Goal: Task Accomplishment & Management: Complete application form

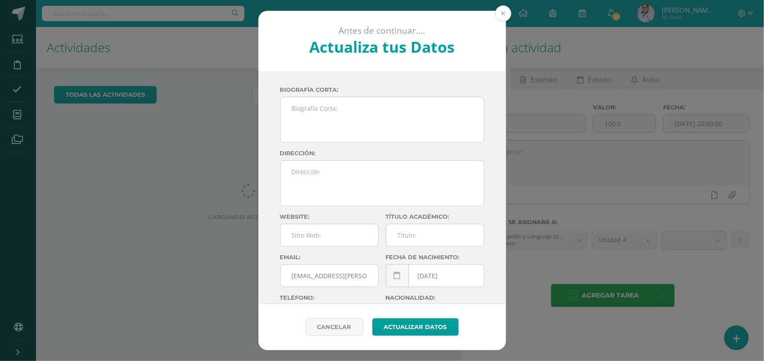
click at [503, 15] on button at bounding box center [503, 13] width 16 height 16
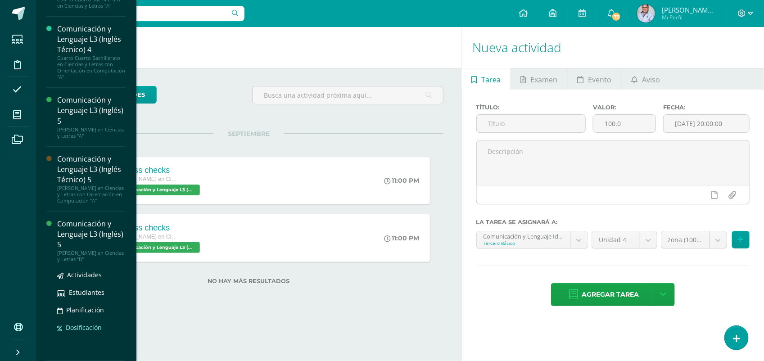
scroll to position [154, 0]
click at [83, 273] on span "Actividades" at bounding box center [84, 275] width 35 height 9
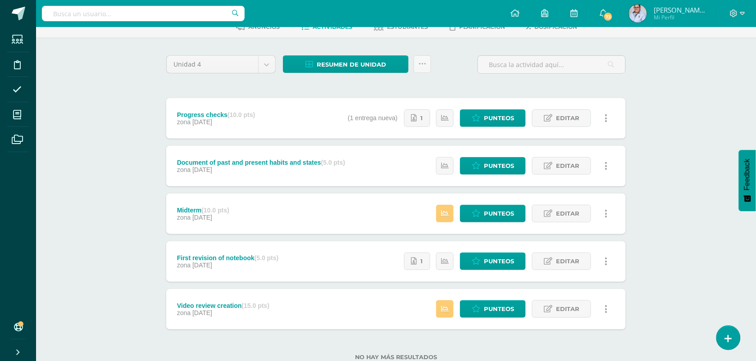
scroll to position [80, 0]
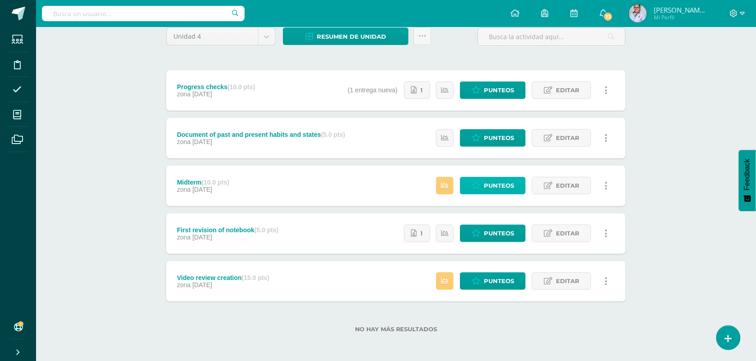
click at [496, 186] on span "Punteos" at bounding box center [499, 185] width 30 height 17
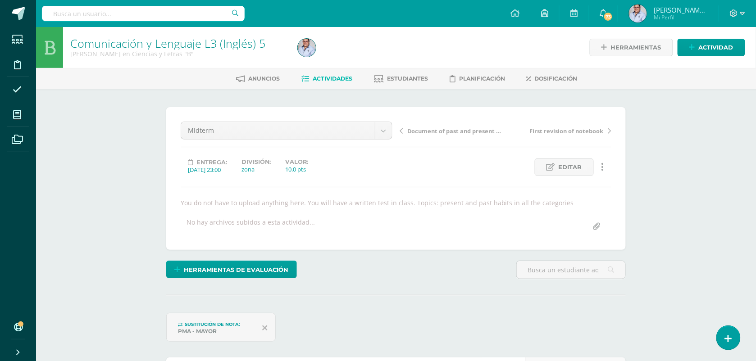
click at [327, 77] on span "Actividades" at bounding box center [333, 78] width 40 height 7
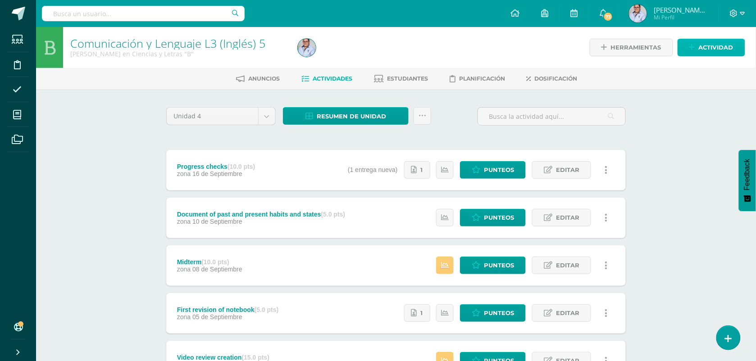
click at [702, 46] on span "Actividad" at bounding box center [716, 47] width 35 height 17
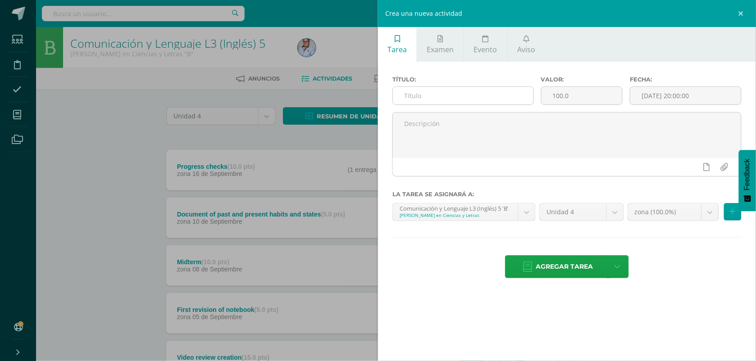
click at [446, 97] on input "text" at bounding box center [463, 96] width 141 height 18
type input "R"
type input "Indivual work / relationships glossary"
click at [570, 99] on input "100.0" at bounding box center [581, 96] width 81 height 18
type input "1"
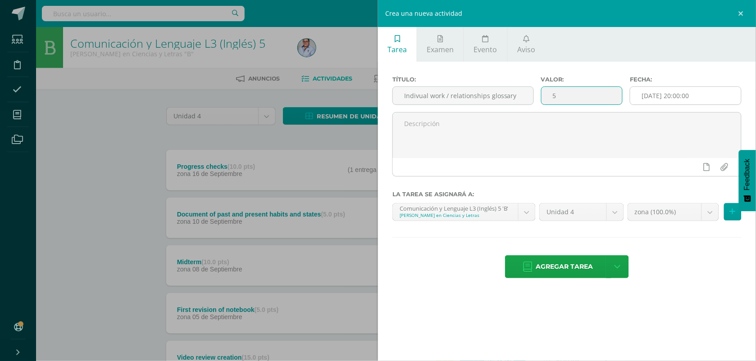
type input "5"
click at [656, 98] on input "[DATE] 20:00:00" at bounding box center [685, 96] width 111 height 18
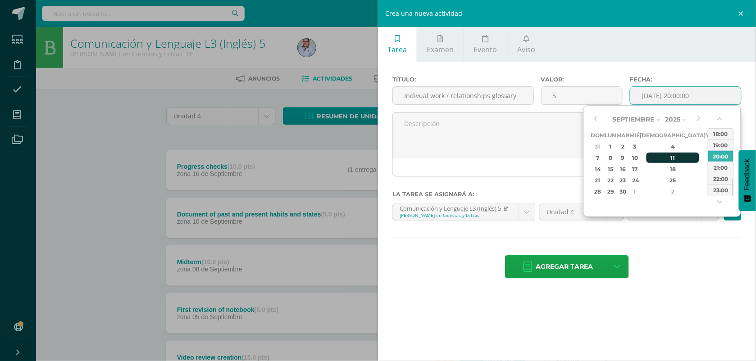
click at [663, 155] on div "11" at bounding box center [672, 158] width 53 height 10
click at [723, 192] on div "23:00" at bounding box center [720, 189] width 25 height 11
type input "2025-09-11 23:00"
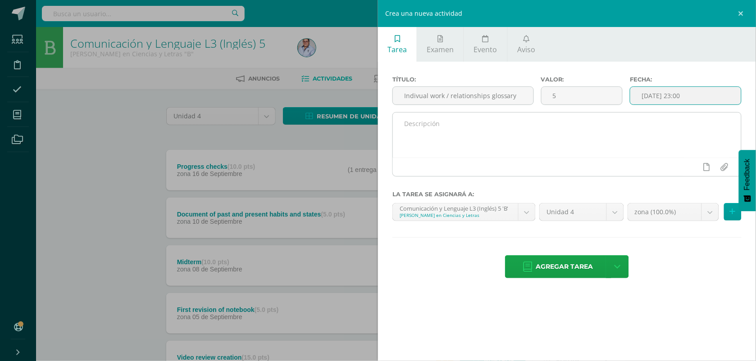
click at [524, 153] on textarea at bounding box center [567, 135] width 348 height 45
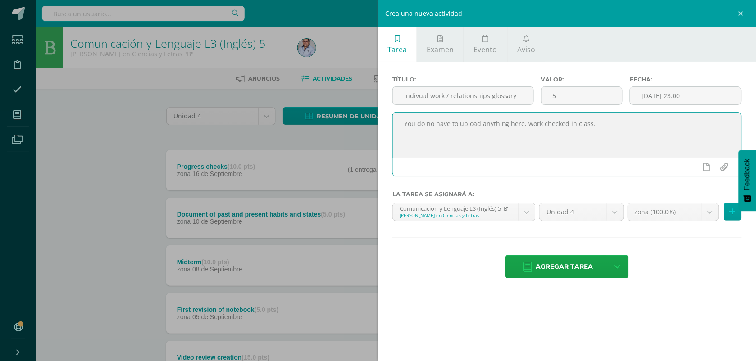
drag, startPoint x: 622, startPoint y: 127, endPoint x: 400, endPoint y: 129, distance: 222.1
click at [400, 129] on textarea "You do no have to upload anything here, work checked in class." at bounding box center [567, 135] width 348 height 45
type textarea "You do no have to upload anything here, work checked in class."
click at [552, 273] on span "Agregar tarea" at bounding box center [564, 267] width 57 height 22
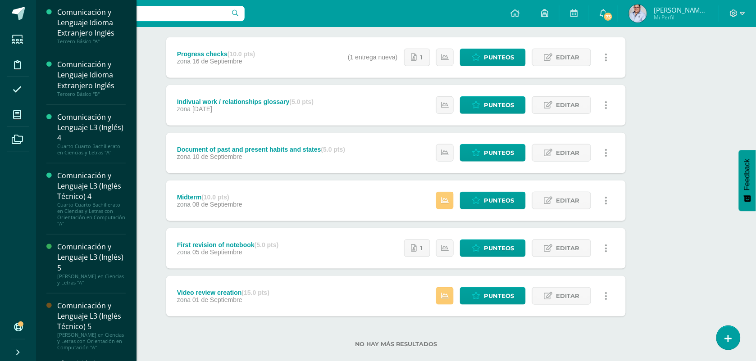
scroll to position [56, 0]
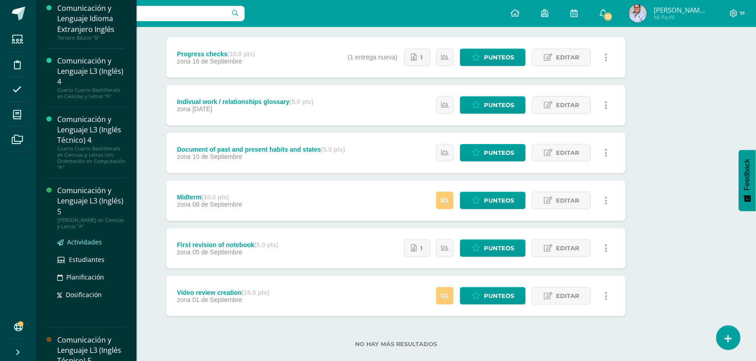
click at [79, 239] on span "Actividades" at bounding box center [84, 242] width 35 height 9
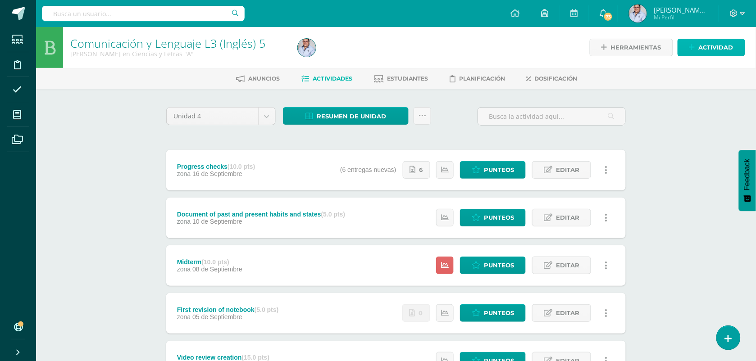
click at [727, 53] on span "Actividad" at bounding box center [716, 47] width 35 height 17
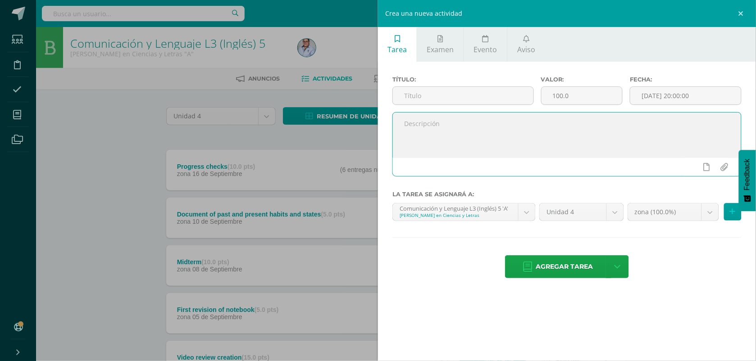
click at [420, 142] on textarea at bounding box center [567, 135] width 348 height 45
paste textarea "You do no have to upload anything here, work checked in class."
type textarea "You do no have to upload anything here, work checked in class."
click at [421, 97] on input "text" at bounding box center [463, 96] width 141 height 18
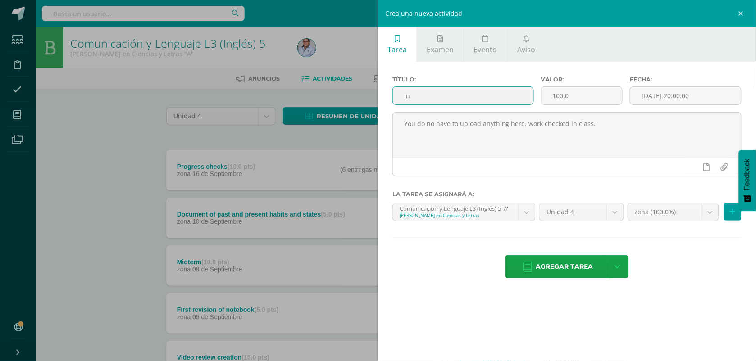
type input "i"
type input "Individual work / relationship glossary"
click at [574, 97] on input "100.0" at bounding box center [581, 96] width 81 height 18
type input "1"
type input "5"
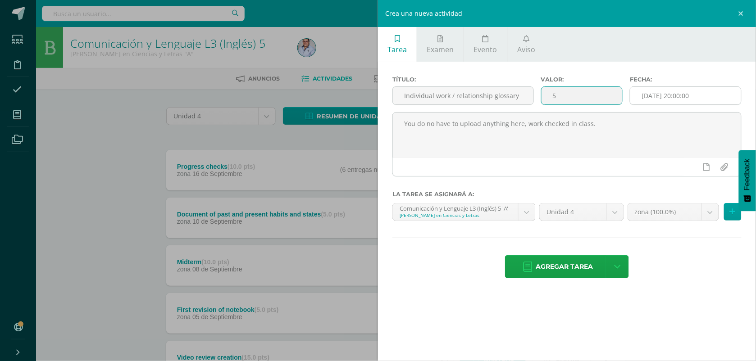
click at [652, 98] on input "[DATE] 20:00:00" at bounding box center [685, 96] width 111 height 18
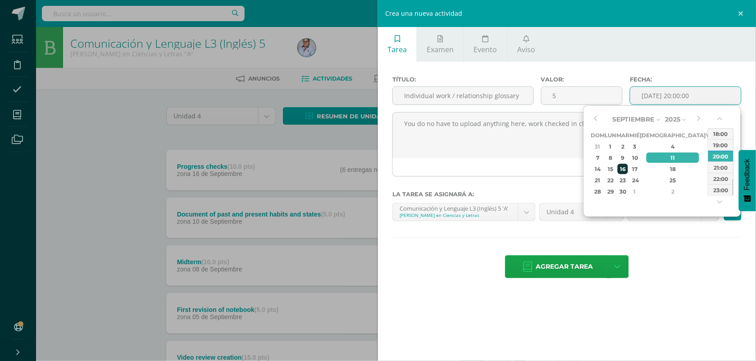
click at [628, 168] on div "16" at bounding box center [623, 169] width 10 height 10
click at [720, 188] on div "23:00" at bounding box center [720, 189] width 25 height 11
type input "2025-09-16 23:00"
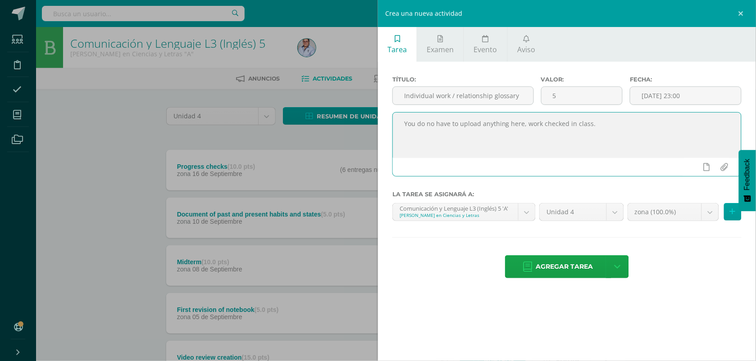
click at [555, 268] on span "Agregar tarea" at bounding box center [564, 267] width 57 height 22
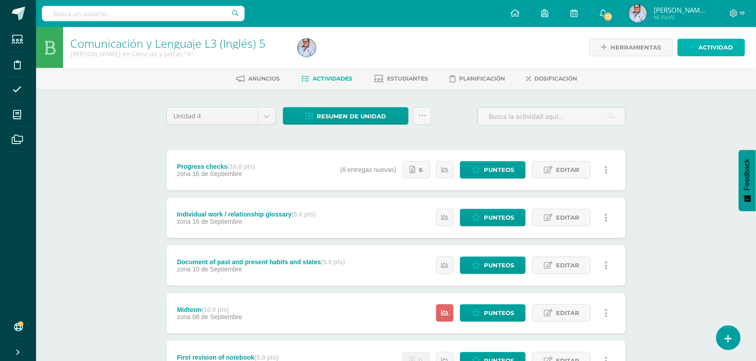
click at [713, 50] on span "Actividad" at bounding box center [716, 47] width 35 height 17
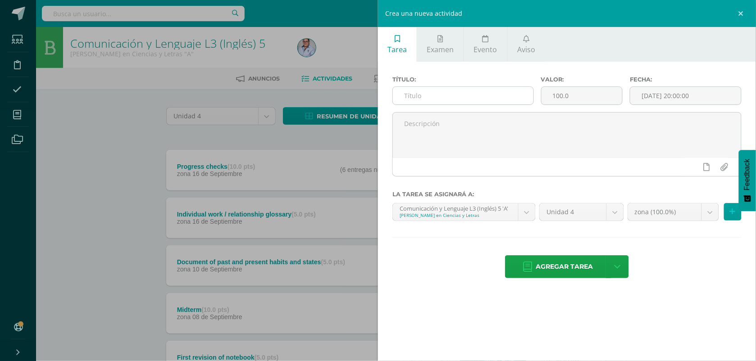
click at [413, 100] on input "text" at bounding box center [463, 96] width 141 height 18
type input "Practical English"
click at [595, 98] on input "100.0" at bounding box center [581, 96] width 81 height 18
type input "10"
click at [697, 95] on input "[DATE] 20:00:00" at bounding box center [685, 96] width 111 height 18
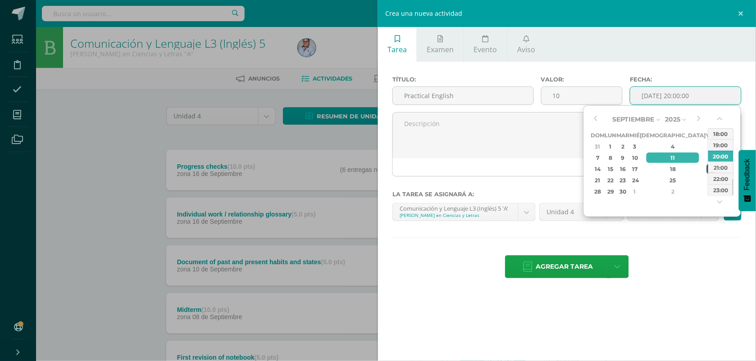
click at [707, 169] on div "19" at bounding box center [711, 169] width 8 height 10
click at [726, 191] on div "23:00" at bounding box center [720, 189] width 25 height 11
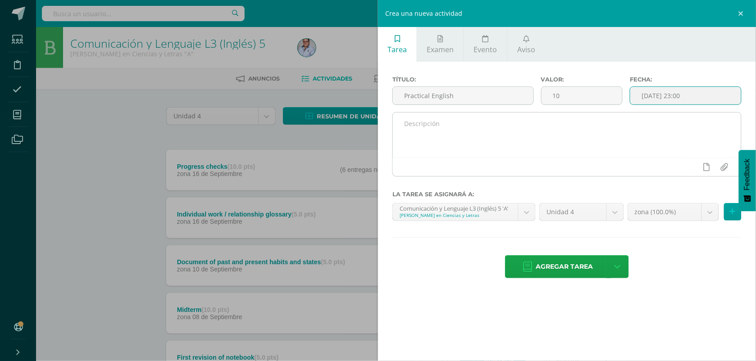
click at [593, 133] on textarea at bounding box center [567, 135] width 348 height 45
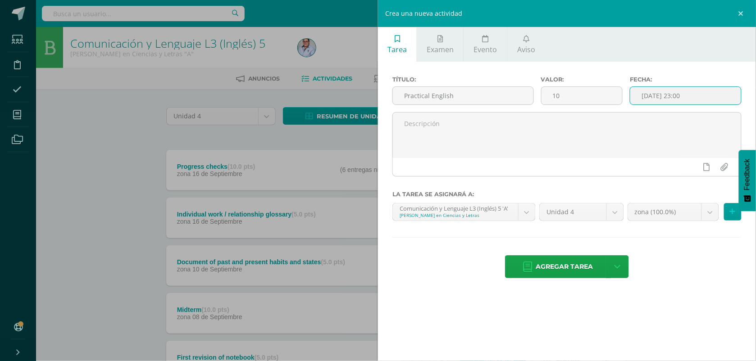
click at [698, 96] on input "2025-09-19 23:00" at bounding box center [685, 96] width 111 height 18
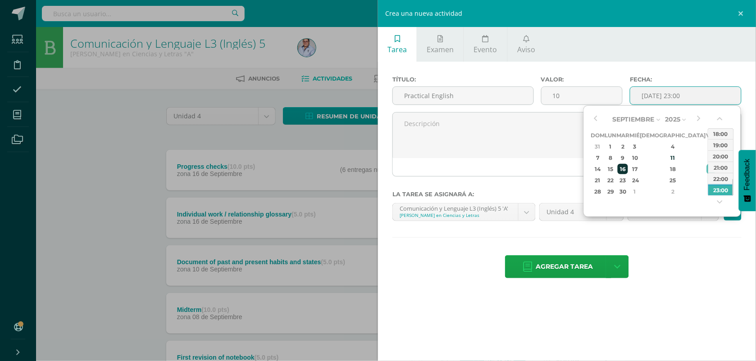
click at [628, 170] on div "16" at bounding box center [623, 169] width 10 height 10
type input "2025-09-16 23:00"
click at [721, 192] on div "23:00" at bounding box center [720, 189] width 25 height 11
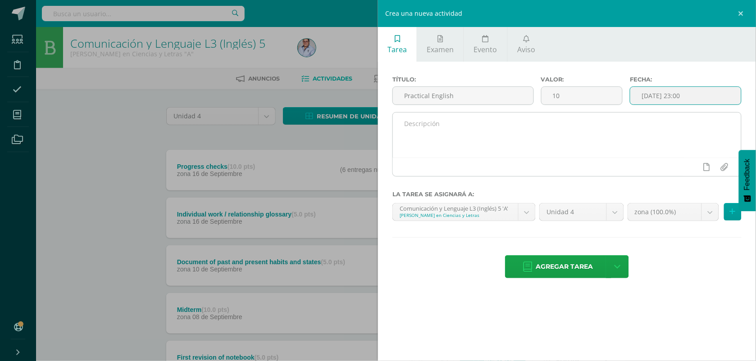
click at [579, 145] on textarea at bounding box center [567, 135] width 348 height 45
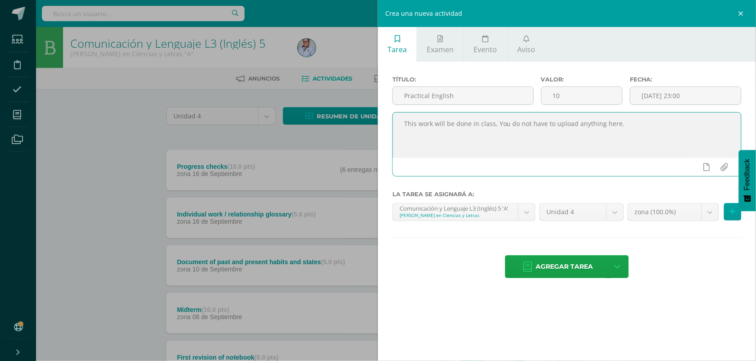
drag, startPoint x: 571, startPoint y: 130, endPoint x: 382, endPoint y: 119, distance: 189.5
click at [383, 120] on div "Título: Practical English Valor: 10 Fecha: 2025-09-16 23:00 This work will be d…" at bounding box center [567, 178] width 378 height 233
type textarea "This work will be done in class, You do not have to upload anything here."
click at [563, 273] on span "Agregar tarea" at bounding box center [564, 267] width 57 height 22
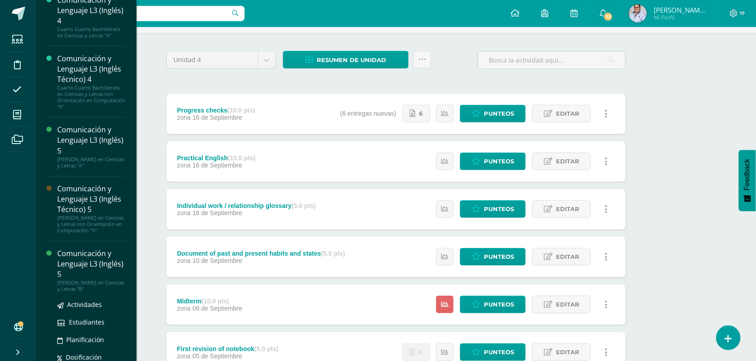
scroll to position [143, 0]
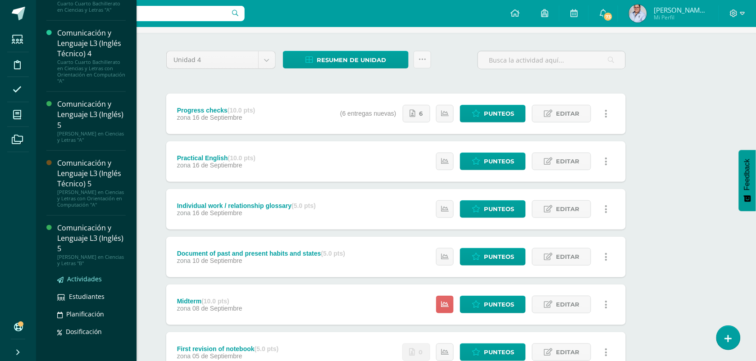
click at [71, 283] on span "Actividades" at bounding box center [84, 279] width 35 height 9
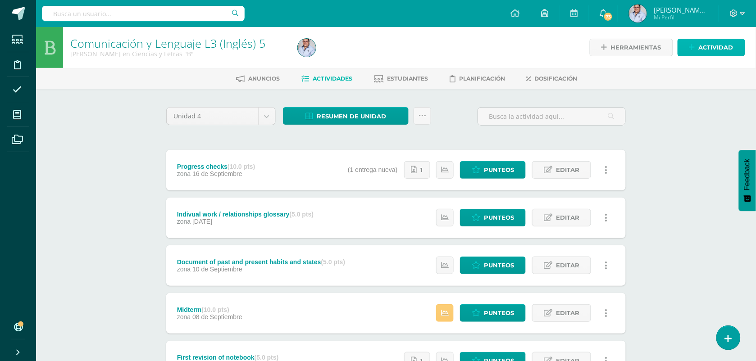
click at [709, 50] on span "Actividad" at bounding box center [716, 47] width 35 height 17
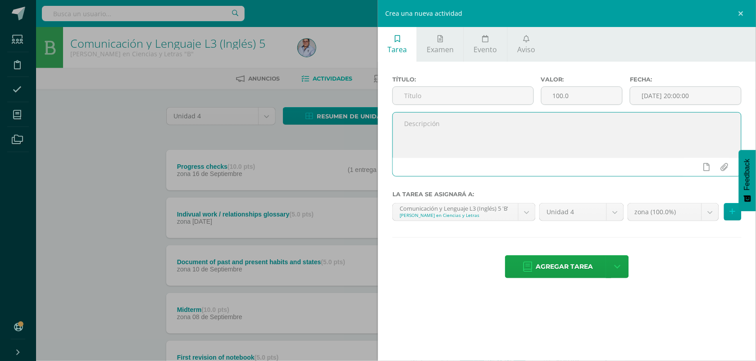
click at [486, 136] on textarea at bounding box center [567, 135] width 348 height 45
paste textarea "This work will be done in class, You do not have to upload anything here."
type textarea "This work will be done in class, You do not have to upload anything here."
click at [418, 100] on input "text" at bounding box center [463, 96] width 141 height 18
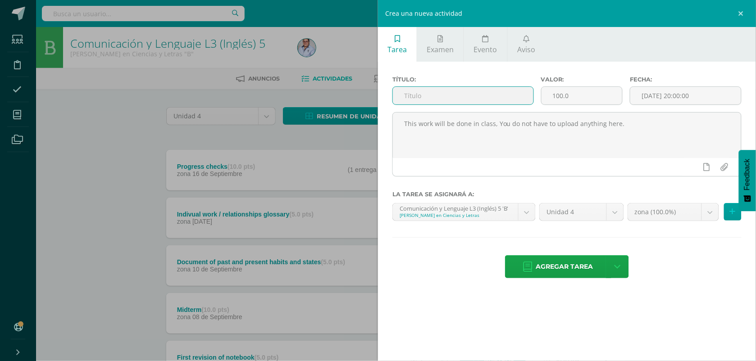
type input "p"
type input "Practical English"
click at [577, 100] on input "100.0" at bounding box center [581, 96] width 81 height 18
type input "10"
click at [667, 100] on input "[DATE] 20:00:00" at bounding box center [685, 96] width 111 height 18
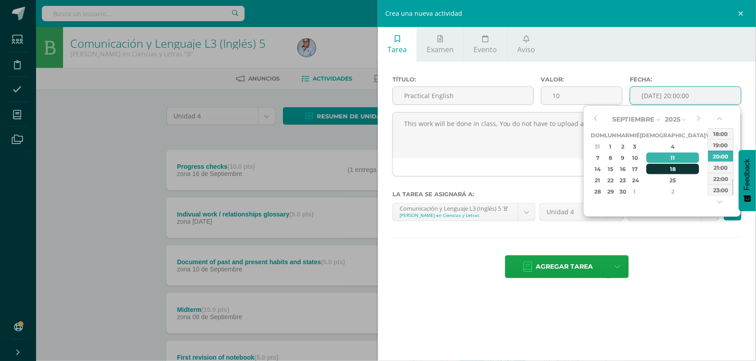
click at [662, 170] on div "18" at bounding box center [672, 169] width 53 height 10
click at [724, 190] on div "23:00" at bounding box center [720, 189] width 25 height 11
type input "[DATE] 23:00"
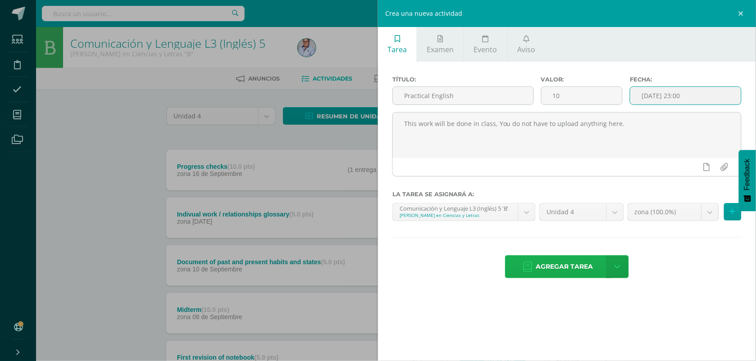
click at [564, 271] on span "Agregar tarea" at bounding box center [564, 267] width 57 height 22
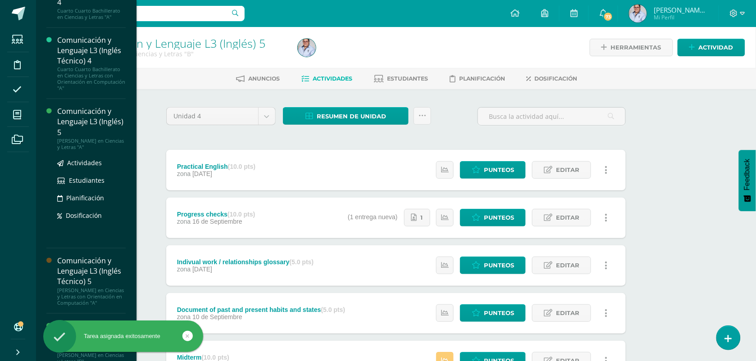
scroll to position [154, 0]
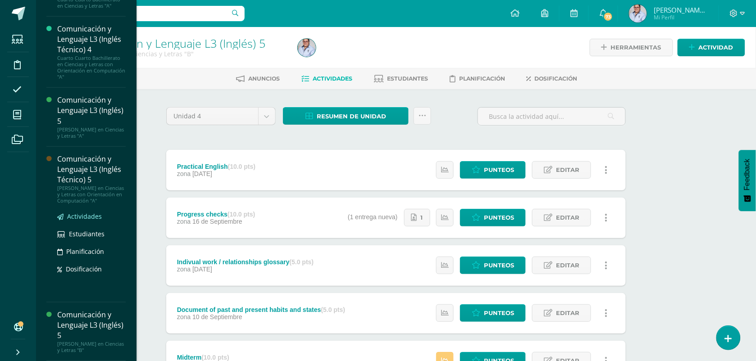
click at [77, 214] on span "Actividades" at bounding box center [84, 216] width 35 height 9
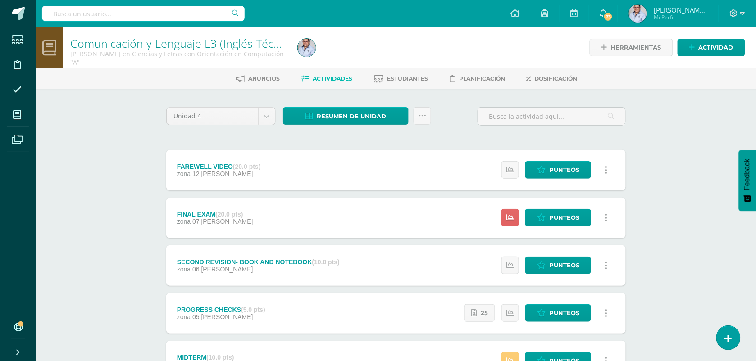
click at [211, 168] on div "FAREWELL VIDEO (20.0 pts)" at bounding box center [219, 166] width 84 height 7
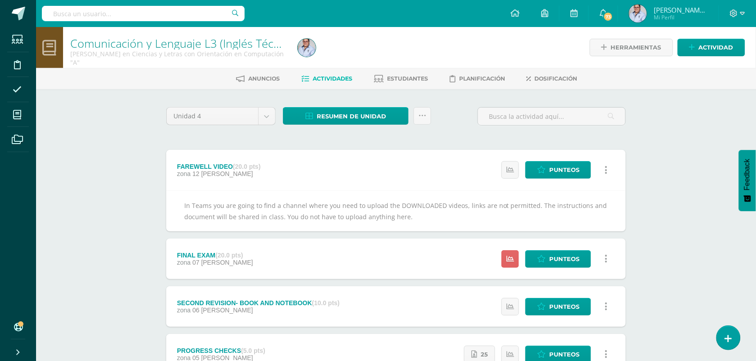
drag, startPoint x: 182, startPoint y: 204, endPoint x: 426, endPoint y: 223, distance: 244.5
click at [426, 223] on div "In Teams you are going to find a channel where you need to upload the DOWNLOADE…" at bounding box center [395, 211] width 459 height 41
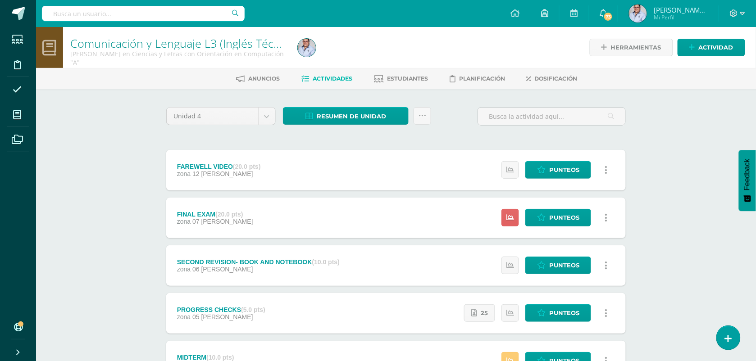
click at [178, 169] on div "FAREWELL VIDEO (20.0 pts)" at bounding box center [219, 166] width 84 height 7
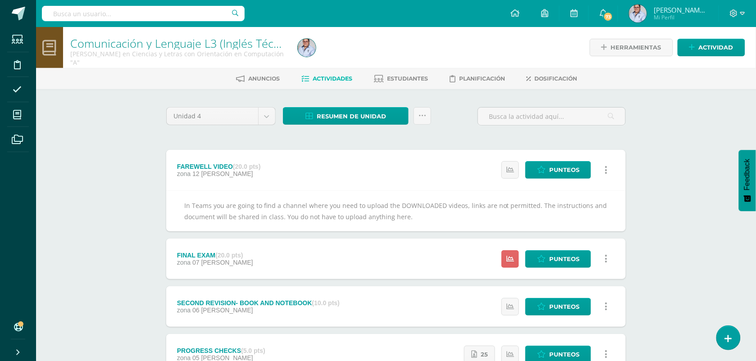
drag, startPoint x: 183, startPoint y: 206, endPoint x: 407, endPoint y: 222, distance: 224.0
click at [407, 222] on div "In Teams you are going to find a channel where you need to upload the DOWNLOADE…" at bounding box center [395, 211] width 459 height 41
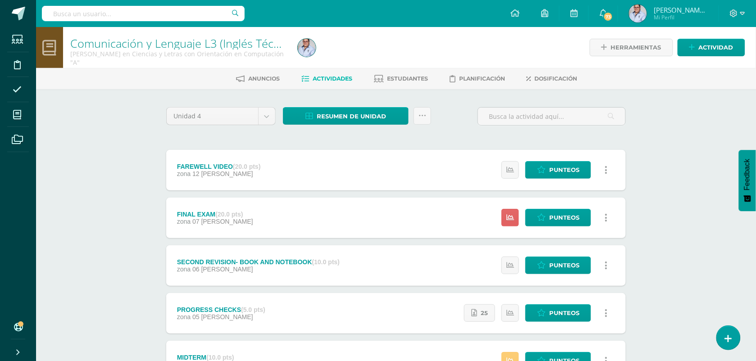
copy div "In Teams you are going to find a channel where you need to upload the DOWNLOADE…"
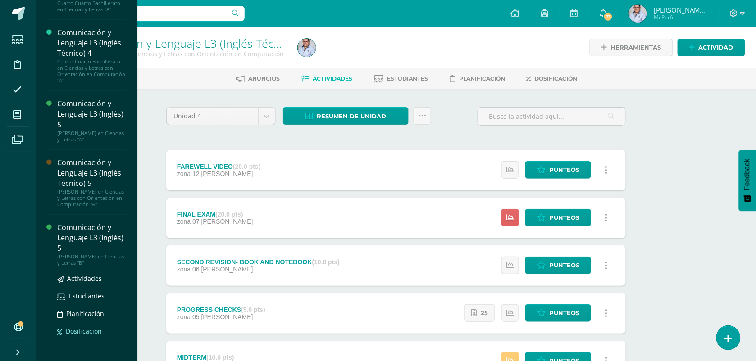
scroll to position [154, 0]
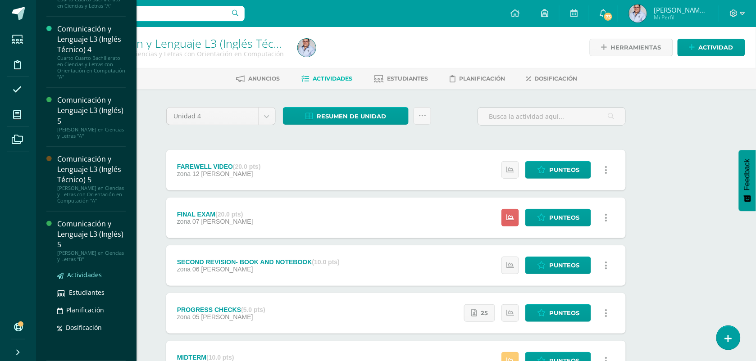
click at [77, 273] on span "Actividades" at bounding box center [84, 275] width 35 height 9
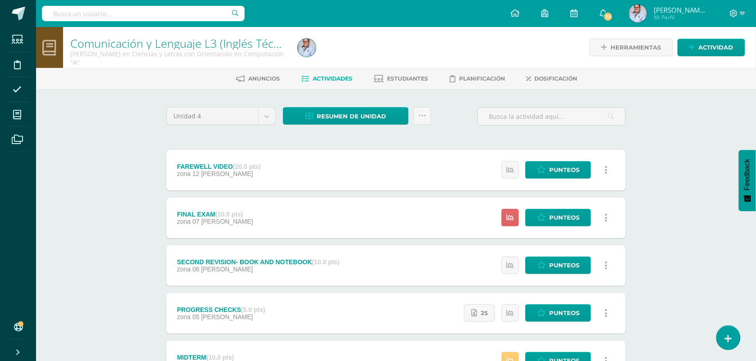
scroll to position [63, 0]
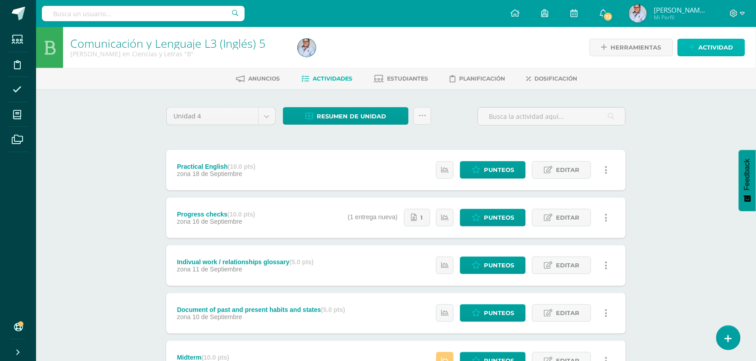
click at [718, 46] on span "Actividad" at bounding box center [716, 47] width 35 height 17
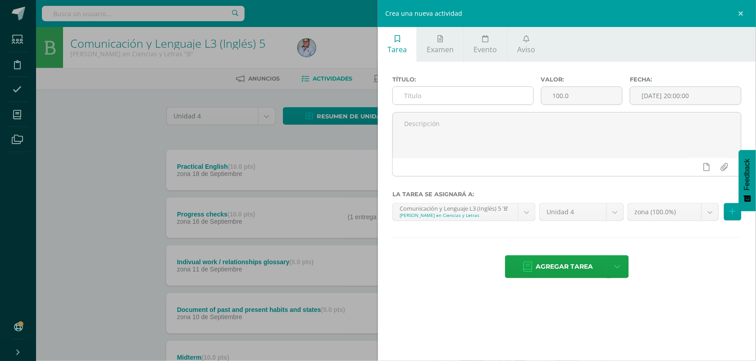
click at [426, 97] on input "text" at bounding box center [463, 96] width 141 height 18
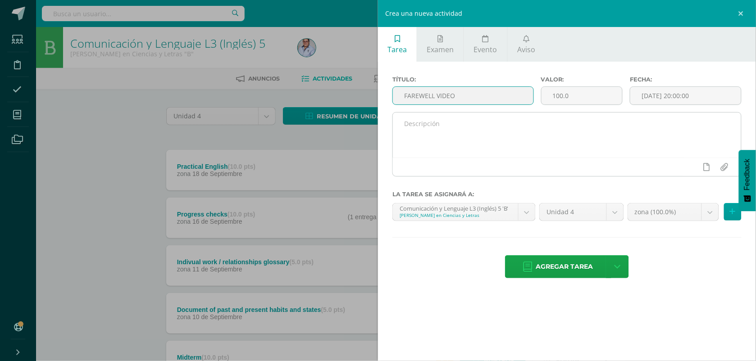
type input "FAREWELL VIDEO"
click at [418, 128] on textarea at bounding box center [567, 135] width 348 height 45
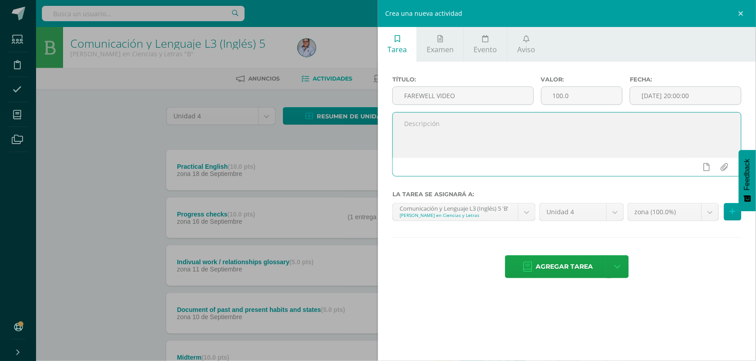
paste textarea "This work will be done in class, You do not have to upload anything here."
type textarea "This work will be done in class, You do not have to upload anything here."
drag, startPoint x: 639, startPoint y: 129, endPoint x: 404, endPoint y: 127, distance: 234.2
click at [404, 127] on textarea "This work will be done in class, You do not have to upload anything here." at bounding box center [567, 135] width 348 height 45
type textarea "I"
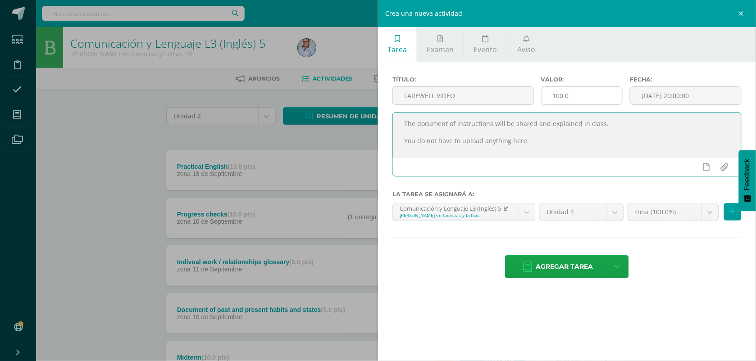
type textarea "The document of instructions will be shared and explained in class. You do not …"
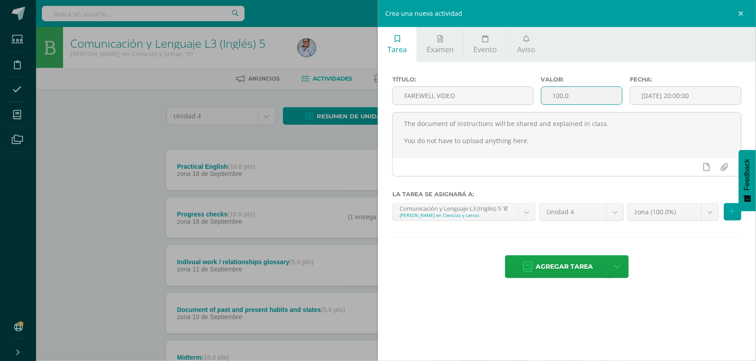
click at [577, 95] on input "100.0" at bounding box center [581, 96] width 81 height 18
type input "1"
type input "20"
click at [652, 94] on input "[DATE] 20:00:00" at bounding box center [685, 96] width 111 height 18
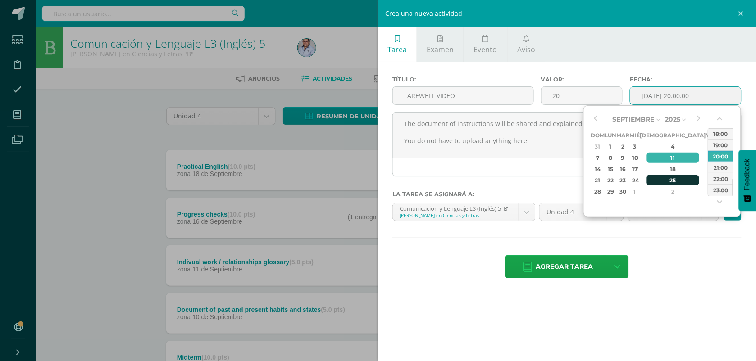
click at [663, 181] on div "25" at bounding box center [672, 180] width 53 height 10
click at [717, 190] on div "23:00" at bounding box center [720, 189] width 25 height 11
type input "2025-09-25 23:00"
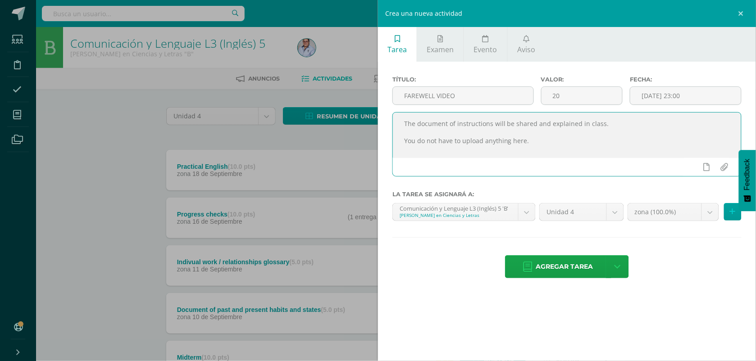
drag, startPoint x: 463, startPoint y: 145, endPoint x: 393, endPoint y: 122, distance: 73.6
click at [393, 122] on textarea "The document of instructions will be shared and explained in class. You do not …" at bounding box center [567, 135] width 348 height 45
click at [570, 268] on span "Agregar tarea" at bounding box center [564, 267] width 57 height 22
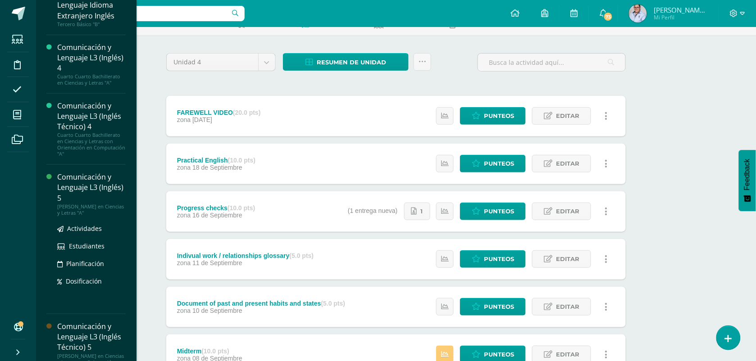
scroll to position [103, 0]
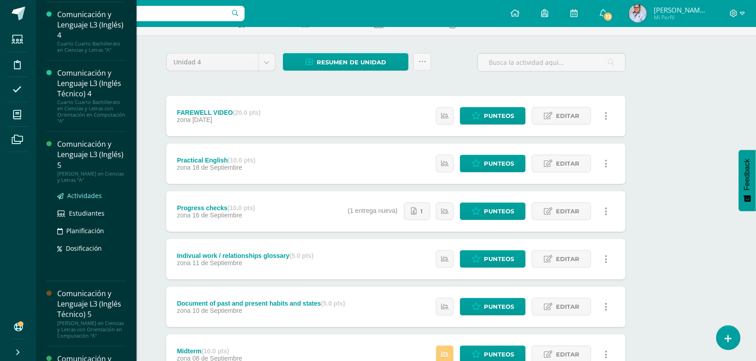
click at [77, 194] on span "Actividades" at bounding box center [84, 195] width 35 height 9
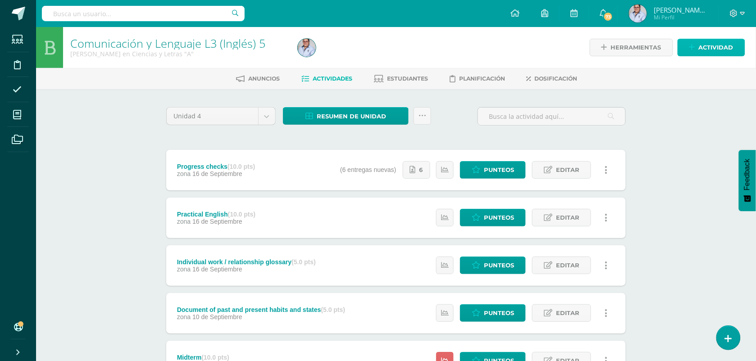
click at [703, 44] on span "Actividad" at bounding box center [716, 47] width 35 height 17
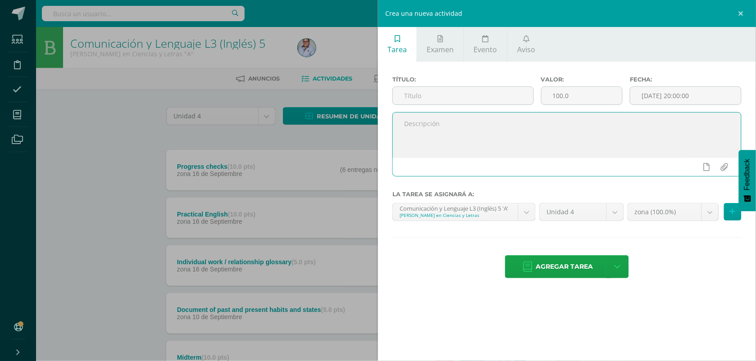
click at [459, 145] on textarea at bounding box center [567, 135] width 348 height 45
paste textarea "The document of instructions will be shared and explained in class. You do not …"
type textarea "The document of instructions will be shared and explained in class. You do not …"
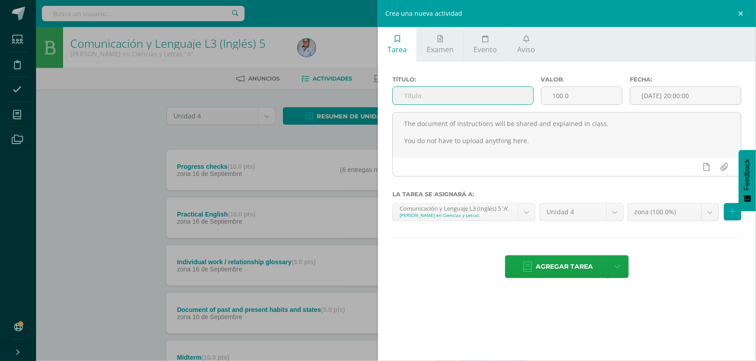
click at [427, 99] on input "text" at bounding box center [463, 96] width 141 height 18
type input "A"
type input "FAREWELL VIDEO"
drag, startPoint x: 566, startPoint y: 95, endPoint x: 572, endPoint y: 95, distance: 6.8
click at [568, 95] on input "100.0" at bounding box center [581, 96] width 81 height 18
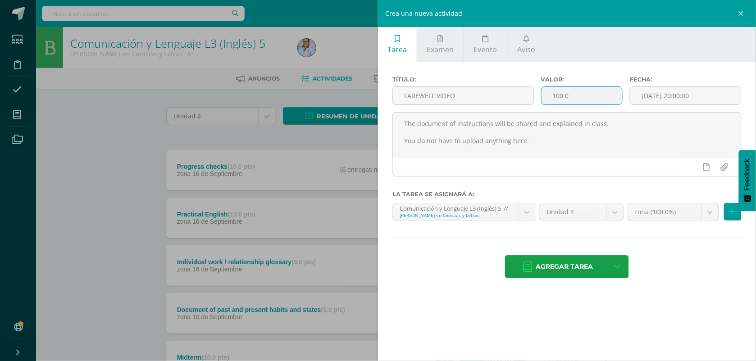
click at [576, 99] on input "100.0" at bounding box center [581, 96] width 81 height 18
type input "1"
type input "20"
click at [665, 96] on input "[DATE] 20:00:00" at bounding box center [685, 96] width 111 height 18
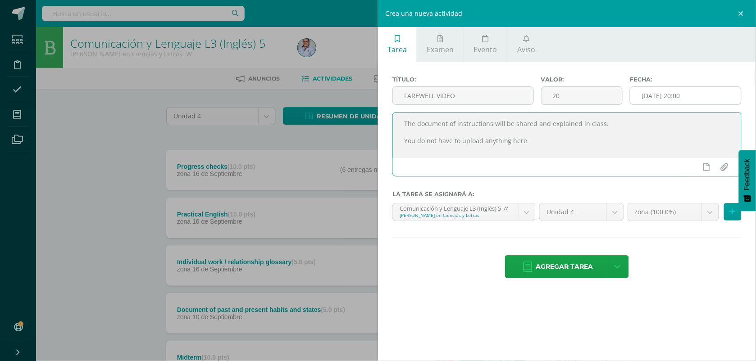
click at [666, 100] on input "2025-09-11 20:00" at bounding box center [685, 96] width 111 height 18
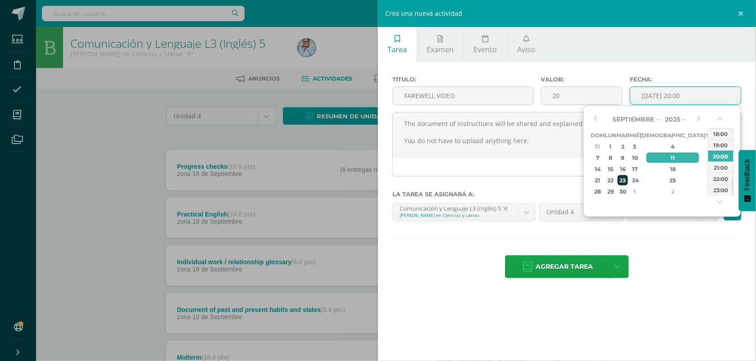
click at [628, 182] on div "23" at bounding box center [623, 180] width 10 height 10
click at [628, 180] on div "23" at bounding box center [623, 180] width 10 height 10
click at [719, 191] on div "23:00" at bounding box center [720, 189] width 25 height 11
type input "2025-09-23 23:00"
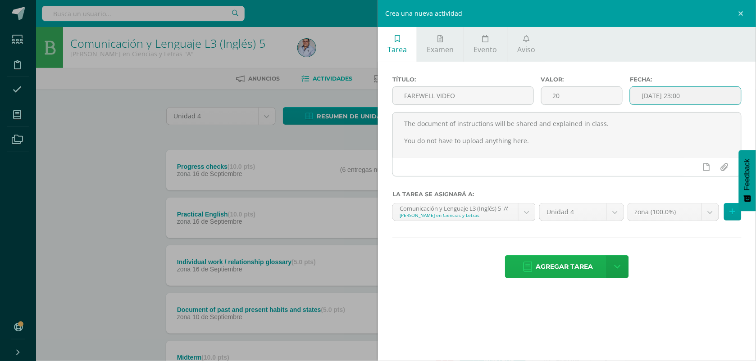
click at [559, 268] on span "Agregar tarea" at bounding box center [564, 267] width 57 height 22
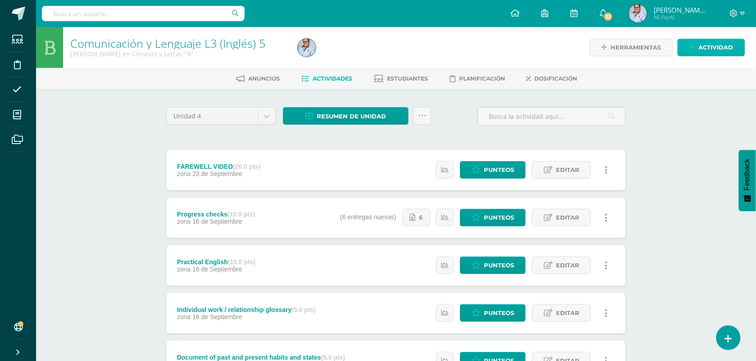
click at [713, 43] on span "Actividad" at bounding box center [716, 47] width 35 height 17
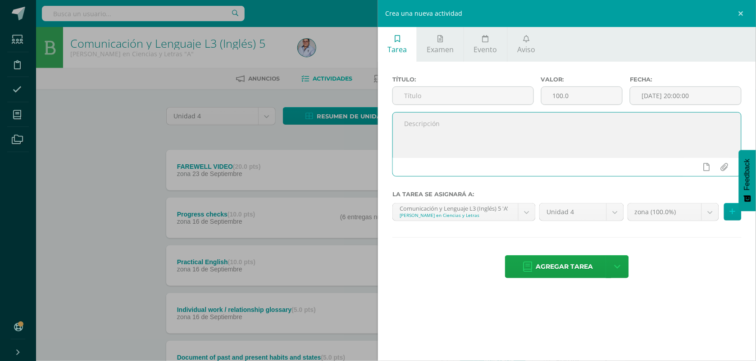
click at [457, 127] on textarea at bounding box center [567, 135] width 348 height 45
click at [445, 93] on input "text" at bounding box center [463, 96] width 141 height 18
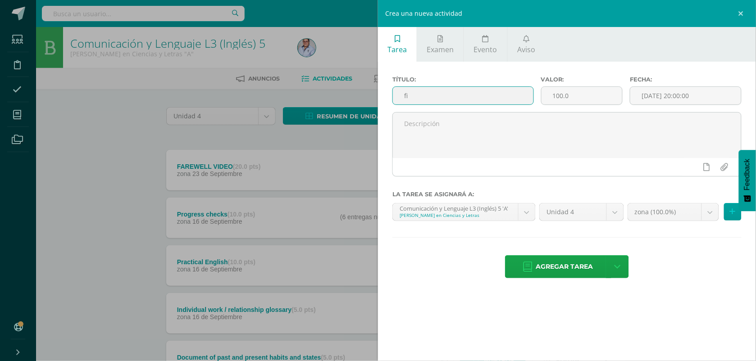
type input "f"
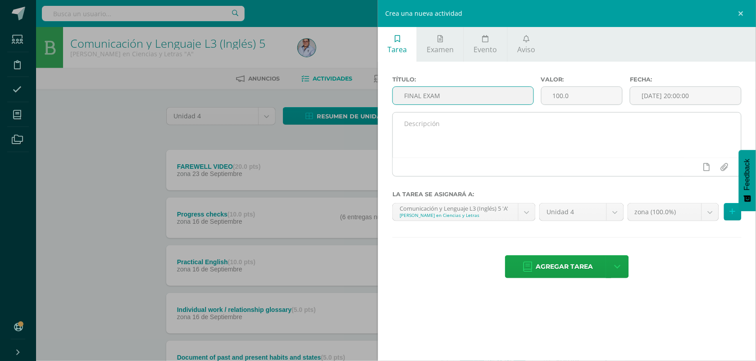
type input "FINAL EXAM"
click at [478, 150] on textarea at bounding box center [567, 135] width 348 height 45
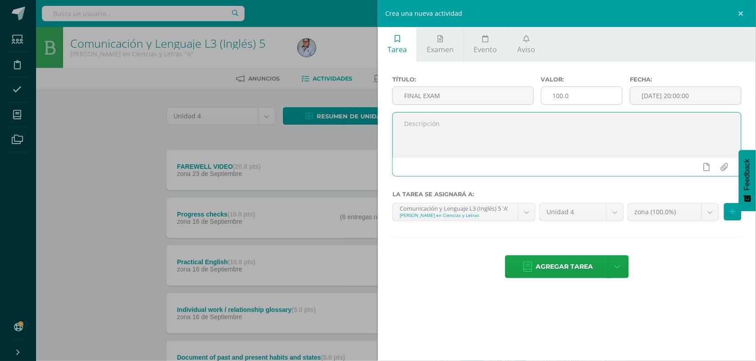
click at [580, 95] on input "100.0" at bounding box center [581, 96] width 81 height 18
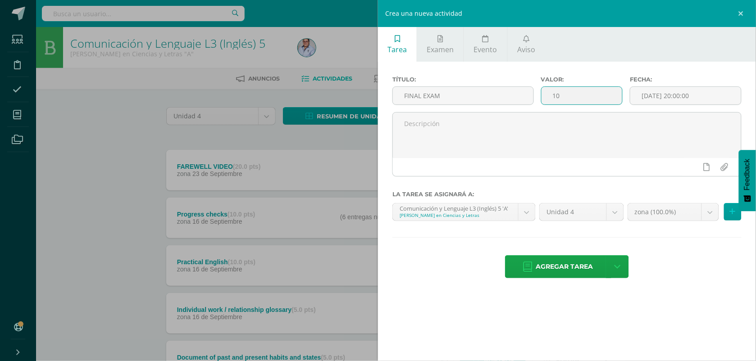
type input "1"
type input "20"
click at [672, 102] on input "[DATE] 20:00:00" at bounding box center [685, 96] width 111 height 18
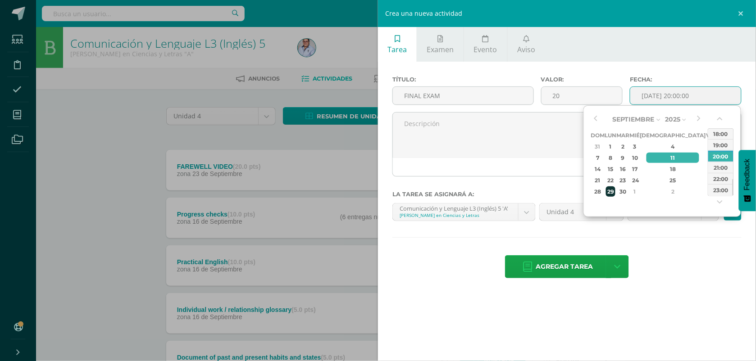
click at [615, 191] on div "29" at bounding box center [610, 191] width 9 height 10
click at [723, 190] on div "23:00" at bounding box center [720, 189] width 25 height 11
type input "2025-09-29 23:00"
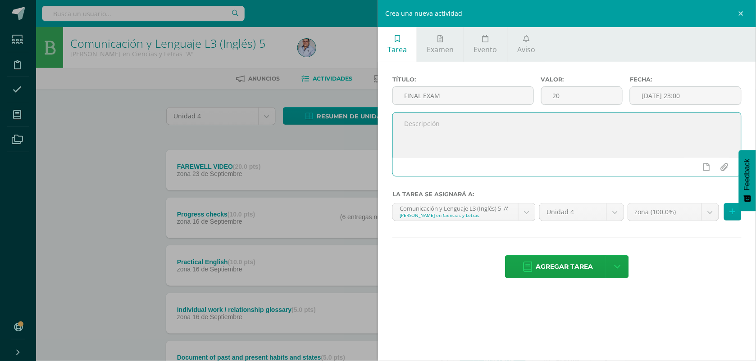
click at [500, 124] on textarea at bounding box center [567, 135] width 348 height 45
type textarea "C"
click at [512, 151] on textarea "This test will be in the class. Please bring a highlighter. Topics: 1. all the …" at bounding box center [567, 135] width 348 height 45
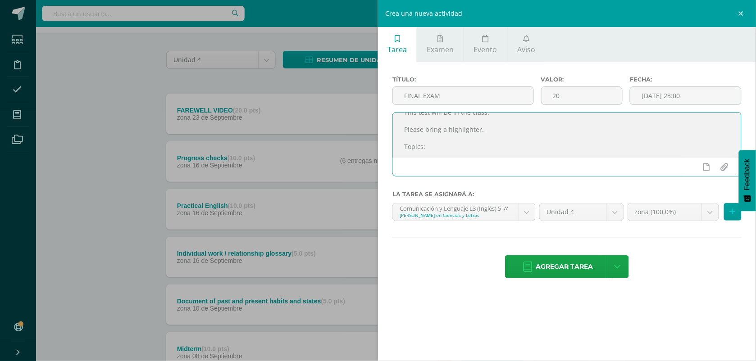
scroll to position [0, 0]
drag, startPoint x: 571, startPoint y: 150, endPoint x: 399, endPoint y: 121, distance: 174.9
click at [399, 121] on textarea "This test will be in the class. Please bring a highlighter. Topics: 1. all the …" at bounding box center [567, 135] width 348 height 45
type textarea "This test will be in the class. Please bring a highlighter. Topics: 1. all the …"
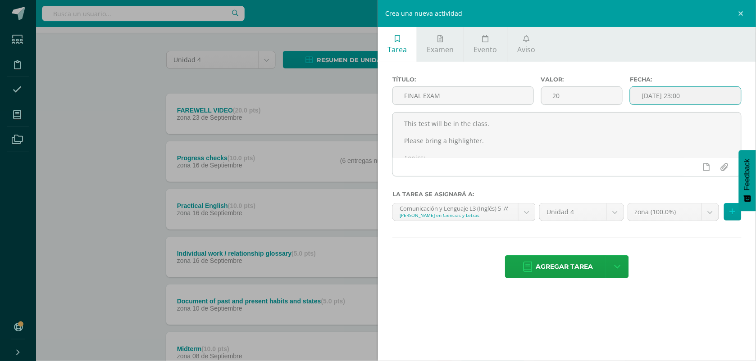
click at [669, 95] on input "2025-09-29 23:00" at bounding box center [685, 96] width 111 height 18
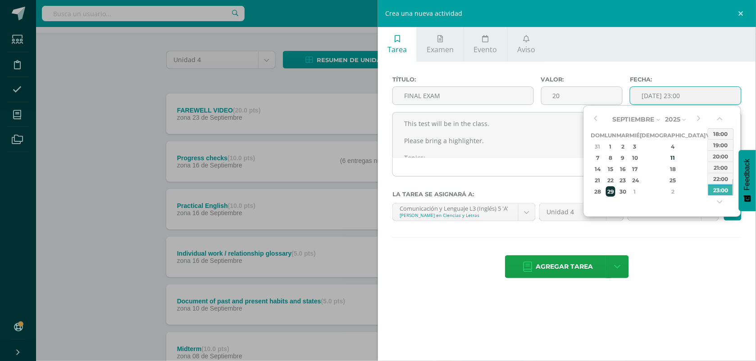
click at [613, 192] on div "29" at bounding box center [610, 191] width 9 height 10
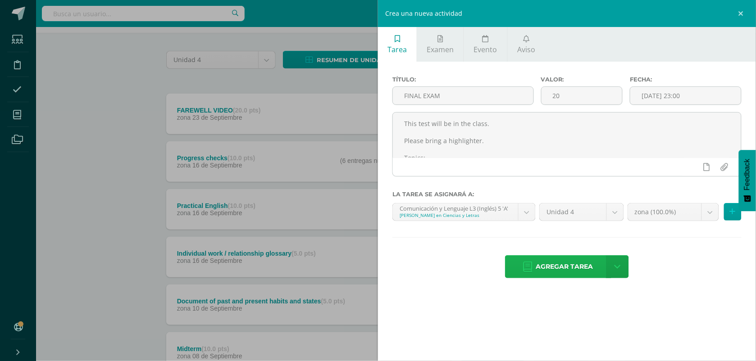
click at [568, 271] on span "Agregar tarea" at bounding box center [564, 267] width 57 height 22
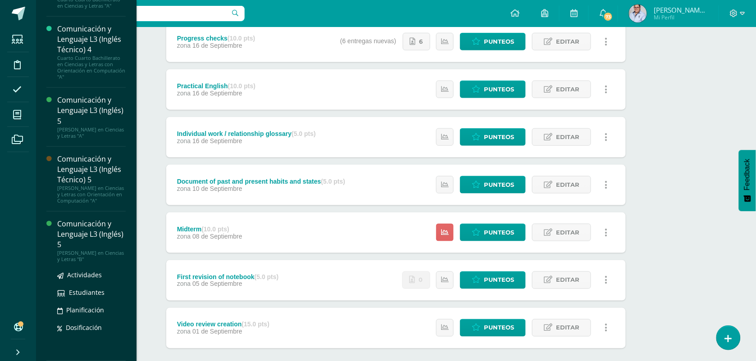
scroll to position [225, 0]
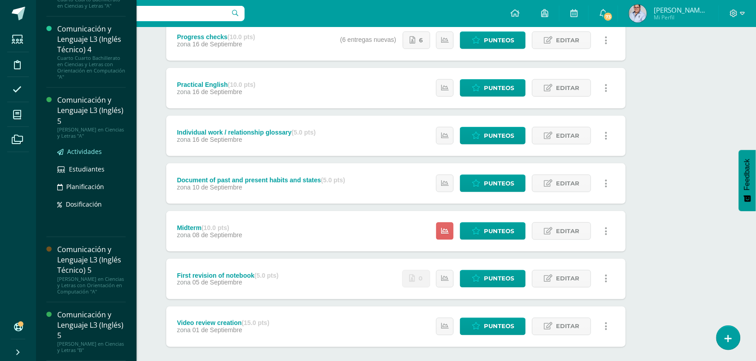
click at [81, 147] on span "Actividades" at bounding box center [84, 151] width 35 height 9
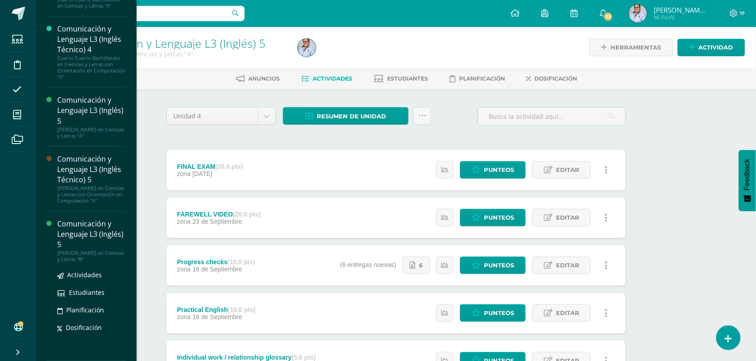
scroll to position [154, 0]
click at [90, 274] on span "Actividades" at bounding box center [84, 275] width 35 height 9
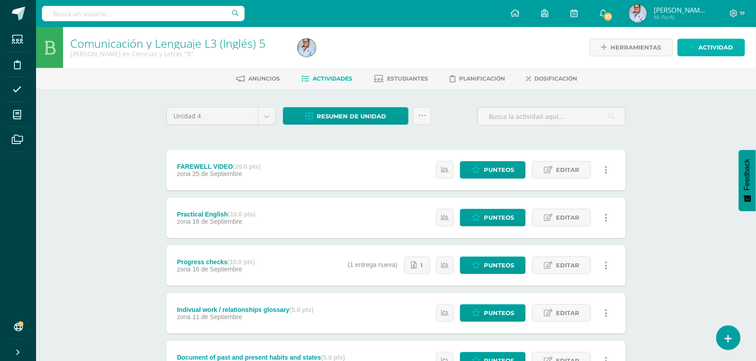
click at [708, 49] on span "Actividad" at bounding box center [716, 47] width 35 height 17
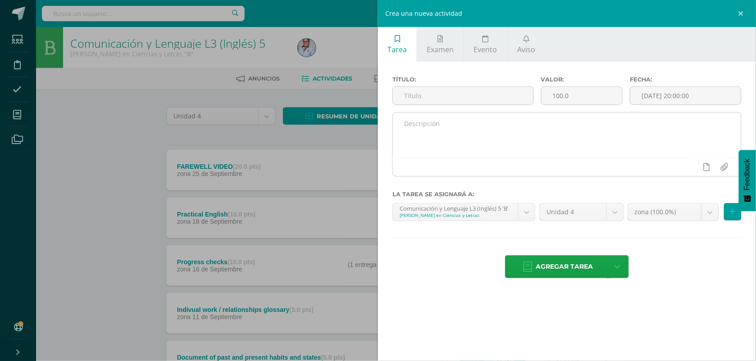
click at [467, 134] on textarea at bounding box center [567, 135] width 348 height 45
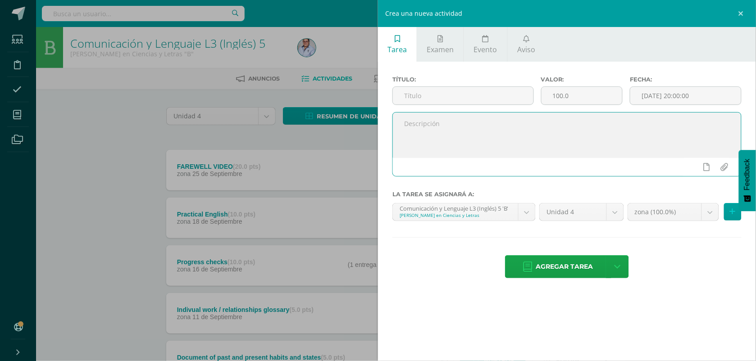
paste textarea "This test will be in the class. Please bring a highlighter. Topics: 1. all the …"
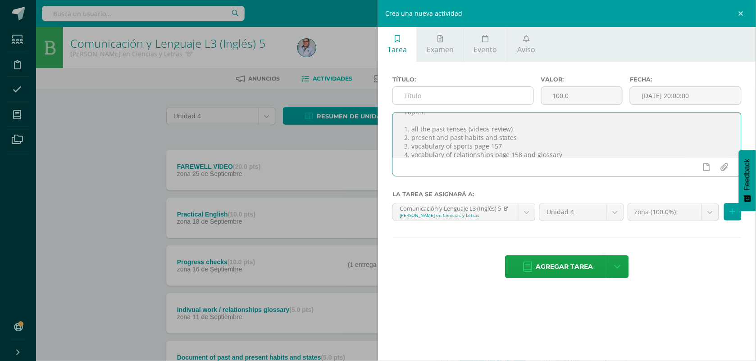
type textarea "This test will be in the class. Please bring a highlighter. Topics: 1. all the …"
click at [434, 99] on input "text" at bounding box center [463, 96] width 141 height 18
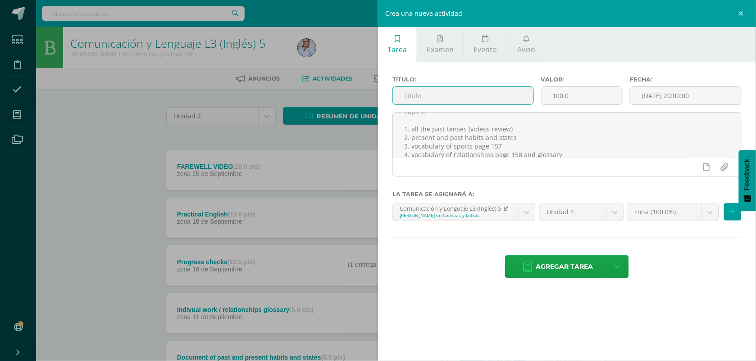
type input "f"
type input "FINAL EXAM"
click at [581, 98] on input "100.0" at bounding box center [581, 96] width 81 height 18
type input "1"
type input "20"
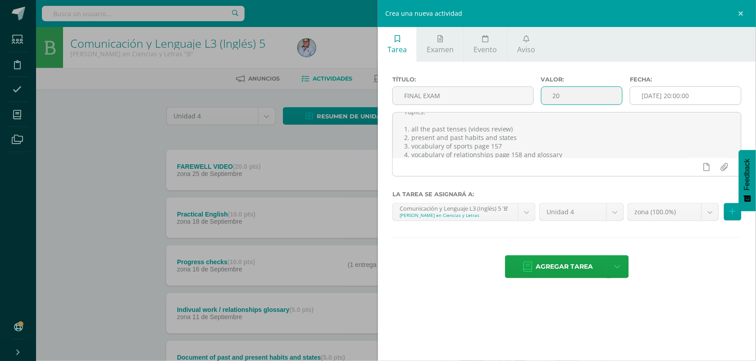
click at [667, 100] on input "[DATE] 20:00:00" at bounding box center [685, 96] width 111 height 18
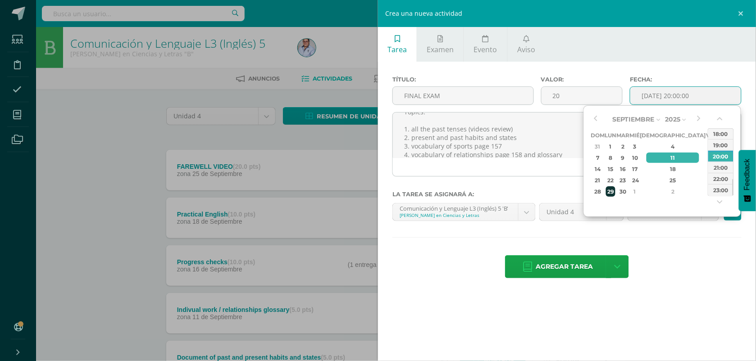
click at [614, 191] on div "29" at bounding box center [610, 191] width 9 height 10
click at [720, 194] on div "23:00" at bounding box center [720, 189] width 25 height 11
type input "2025-09-29 23:00"
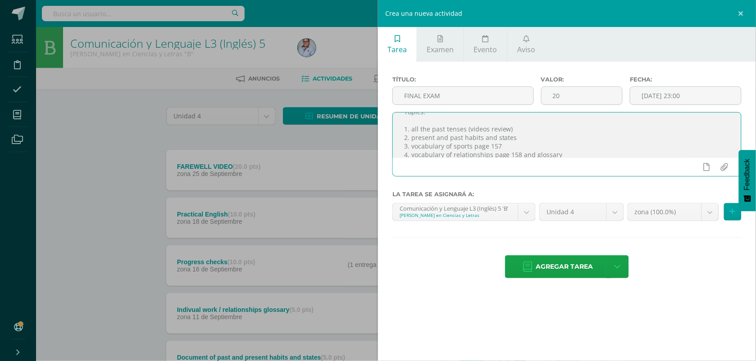
click at [577, 151] on textarea "This test will be in the class. Please bring a highlighter. Topics: 1. all the …" at bounding box center [567, 135] width 348 height 45
click at [446, 141] on textarea "This test will be in the class. Please bring a highlighter. Topics: 1. all the …" at bounding box center [567, 135] width 348 height 45
click at [415, 156] on textarea "This test will be in the class. Please bring a highlighter. Topics: 1. All the …" at bounding box center [567, 135] width 348 height 45
click at [570, 158] on textarea "This test will be in the class. Please bring a highlighter. Topics: 1. All the …" at bounding box center [567, 135] width 348 height 45
type textarea "This test will be in the class. Please bring a highlighter. Topics: 1. All the …"
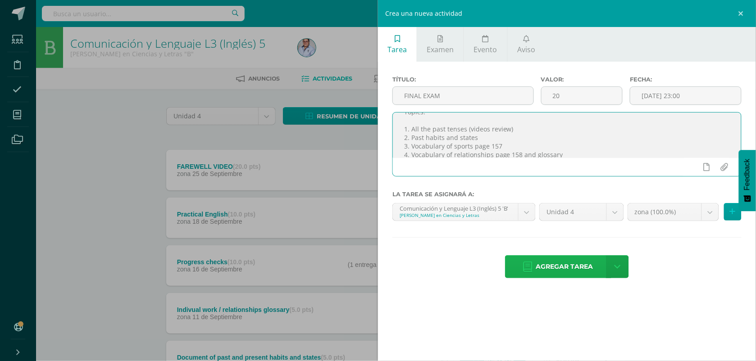
click at [559, 269] on span "Agregar tarea" at bounding box center [564, 267] width 57 height 22
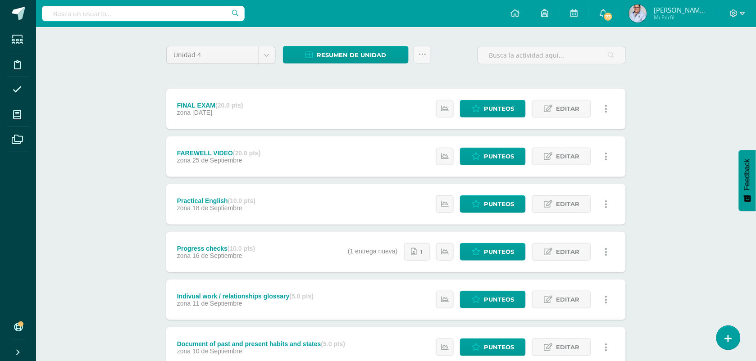
scroll to position [56, 0]
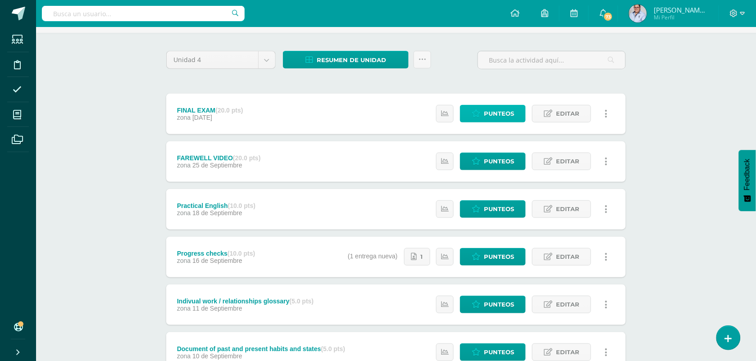
click at [503, 118] on span "Punteos" at bounding box center [499, 113] width 30 height 17
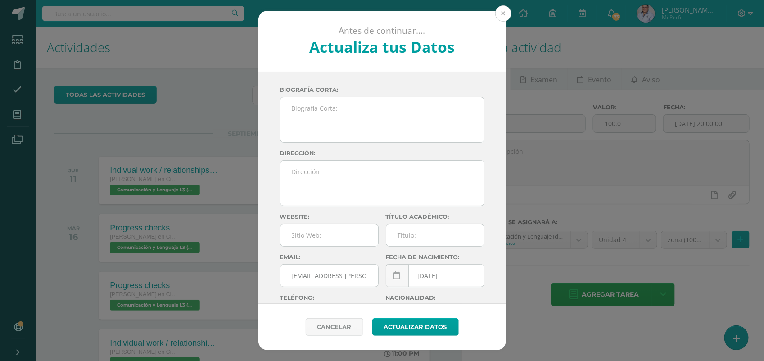
click at [503, 17] on button at bounding box center [503, 13] width 16 height 16
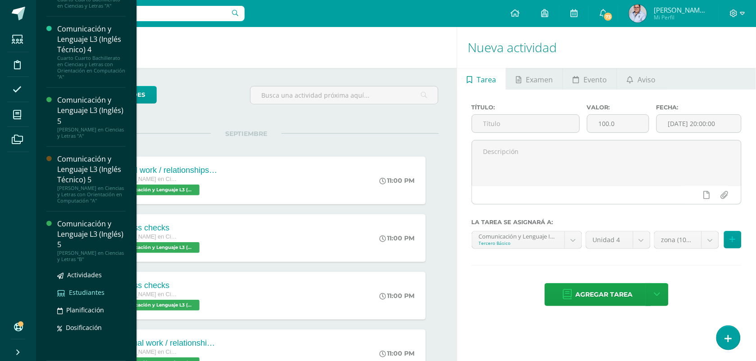
scroll to position [154, 0]
click at [80, 274] on span "Actividades" at bounding box center [84, 275] width 35 height 9
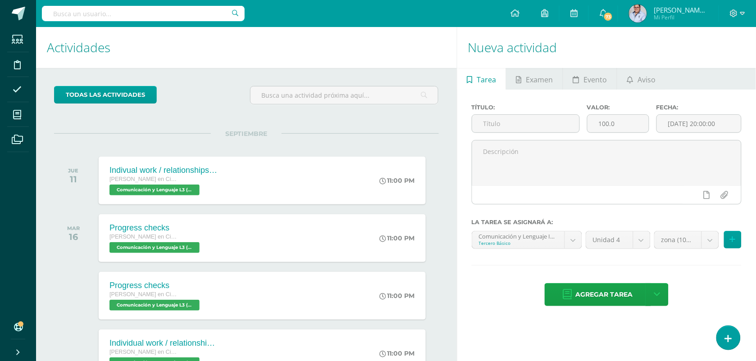
scroll to position [63, 0]
